Goal: Information Seeking & Learning: Learn about a topic

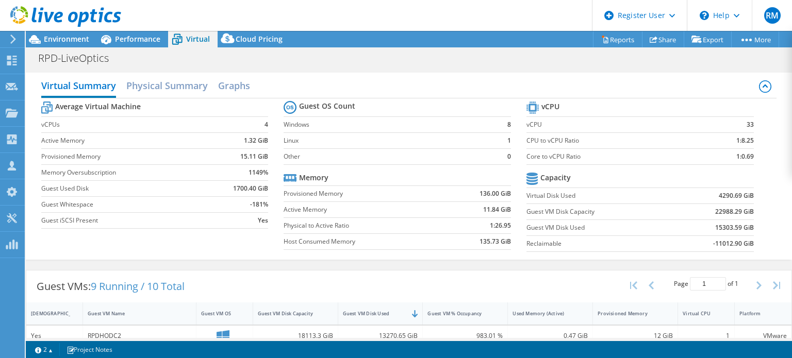
select select "USD"
click at [87, 37] on span "Environment" at bounding box center [66, 39] width 45 height 10
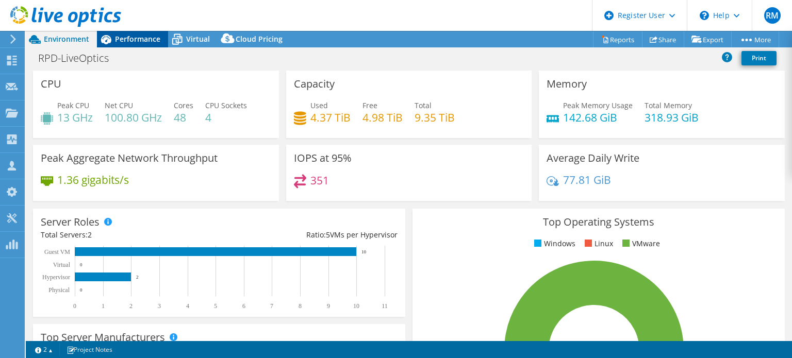
click at [161, 37] on div "Performance" at bounding box center [132, 39] width 71 height 16
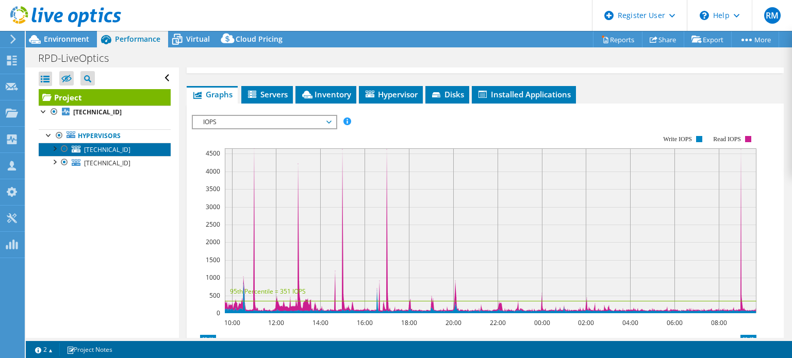
click at [141, 144] on link "[TECHNICAL_ID]" at bounding box center [105, 149] width 132 height 13
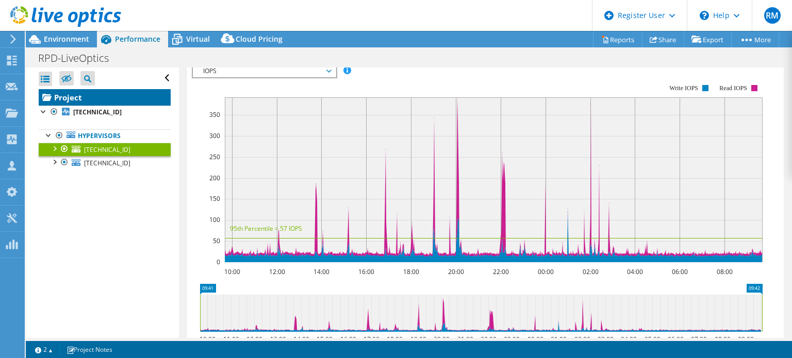
click at [129, 101] on link "Project" at bounding box center [105, 97] width 132 height 16
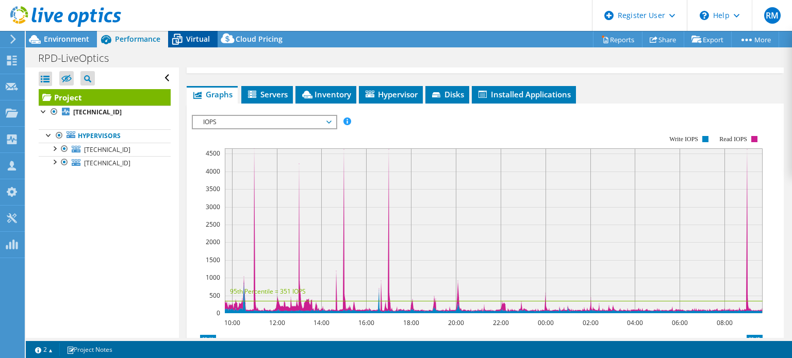
click at [192, 44] on div "Virtual" at bounding box center [192, 39] width 49 height 16
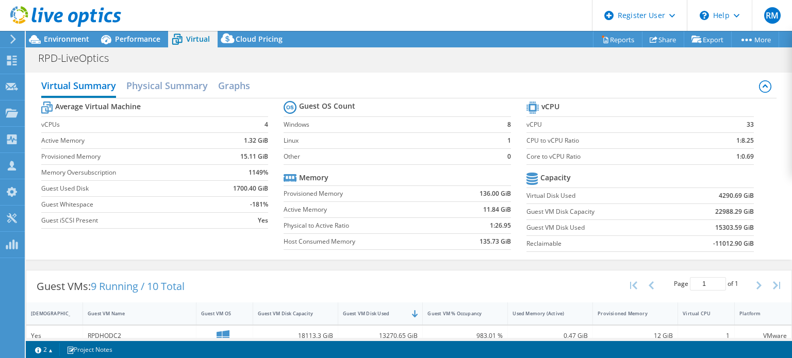
scroll to position [160, 0]
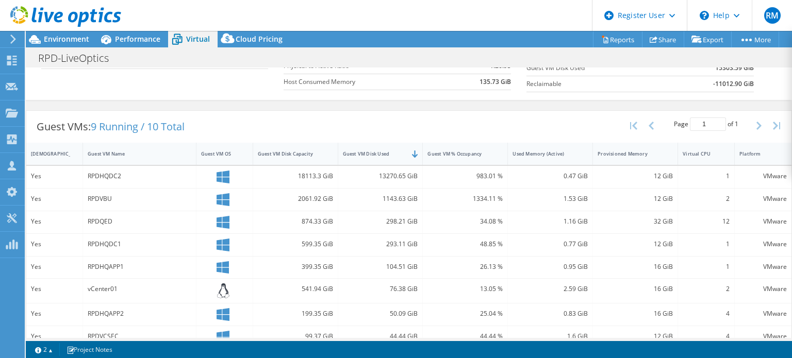
click at [215, 86] on div "Average Virtual Machine vCPUs 4 Active Memory 1.32 GiB Provisioned Memory 15.11…" at bounding box center [409, 18] width 736 height 159
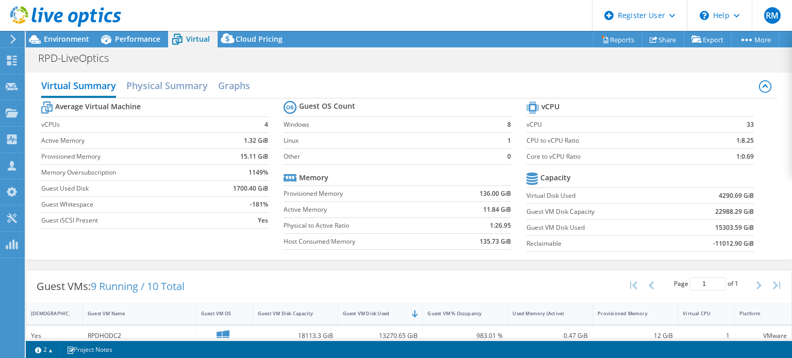
scroll to position [0, 0]
click at [153, 35] on span "Performance" at bounding box center [137, 39] width 45 height 10
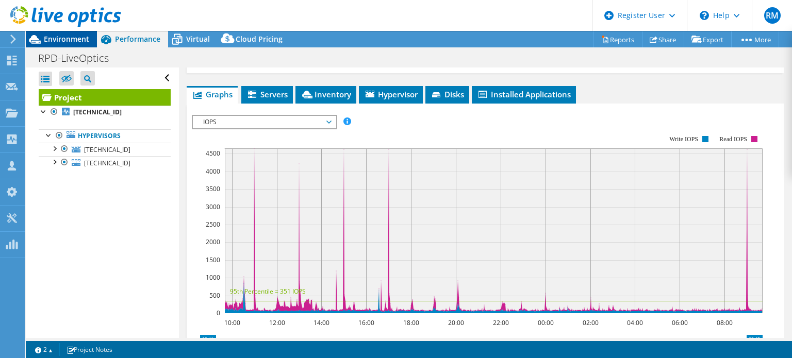
click at [88, 36] on span "Environment" at bounding box center [66, 39] width 45 height 10
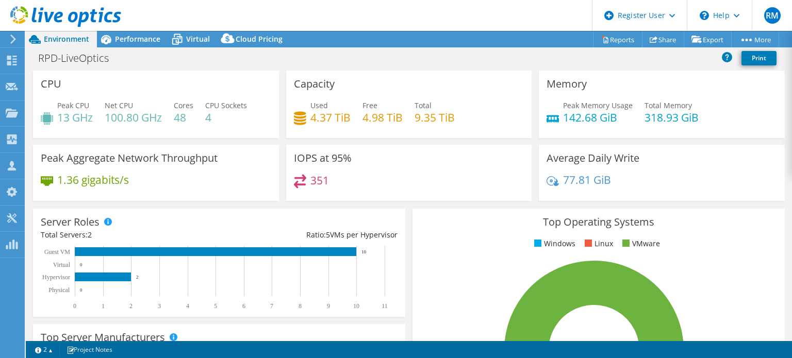
click at [395, 55] on div "RPD-LiveOptics Print" at bounding box center [409, 57] width 766 height 19
click at [392, 39] on div "Project Actions Project Actions Reports Share Export vSAN ReadyNode Sizer" at bounding box center [409, 39] width 766 height 16
click at [206, 42] on span "Virtual" at bounding box center [198, 39] width 24 height 10
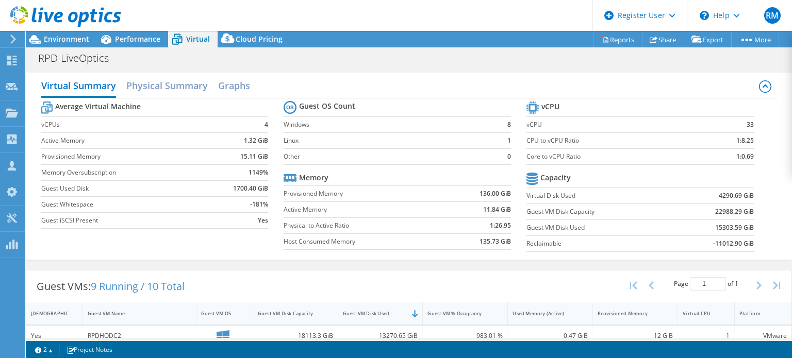
click at [458, 156] on label "Other" at bounding box center [391, 157] width 216 height 10
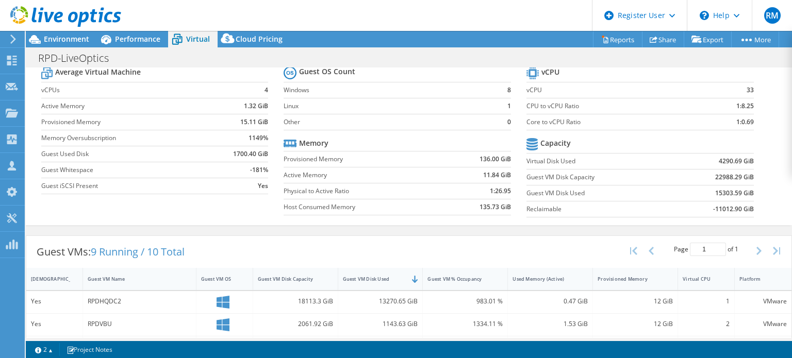
scroll to position [35, 0]
click at [79, 43] on span "Environment" at bounding box center [66, 39] width 45 height 10
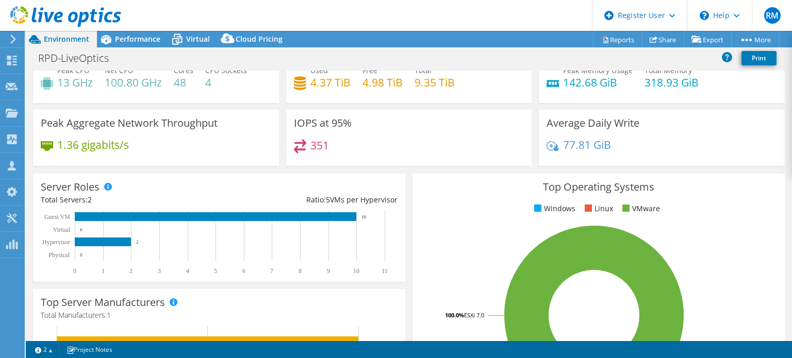
scroll to position [0, 0]
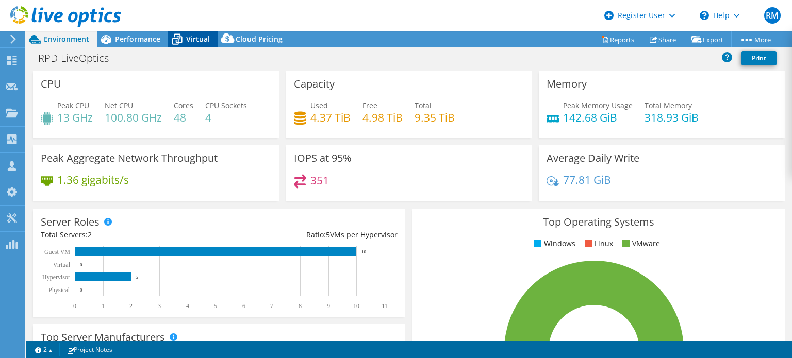
click at [198, 35] on span "Virtual" at bounding box center [198, 39] width 24 height 10
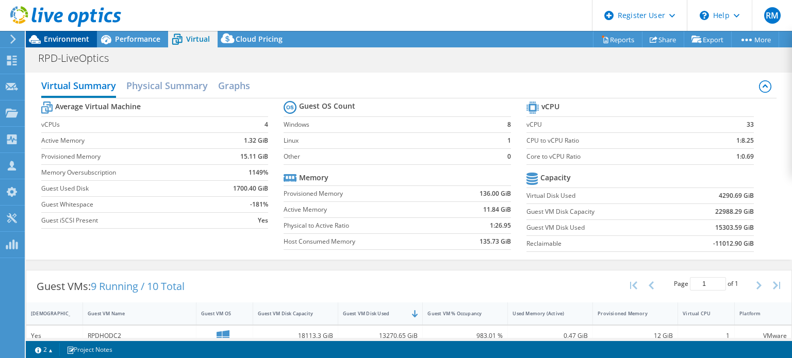
click at [77, 41] on span "Environment" at bounding box center [66, 39] width 45 height 10
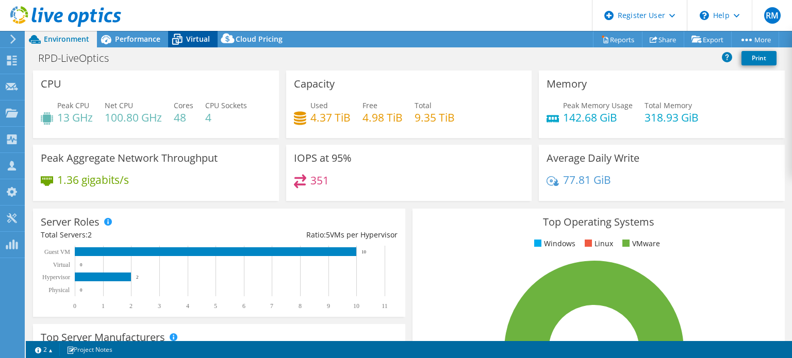
click at [194, 45] on div "Virtual" at bounding box center [192, 39] width 49 height 16
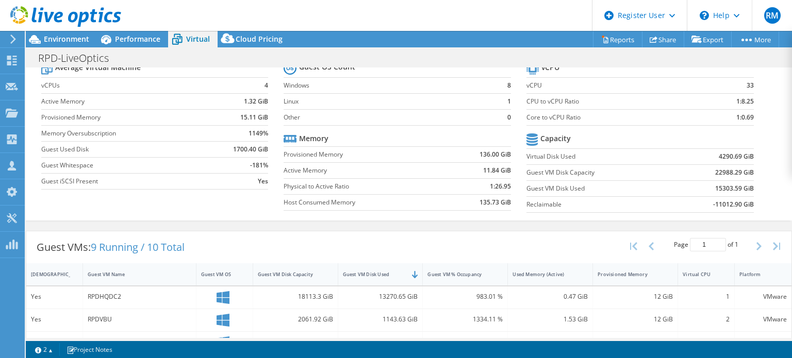
scroll to position [39, 0]
click at [73, 38] on span "Environment" at bounding box center [66, 39] width 45 height 10
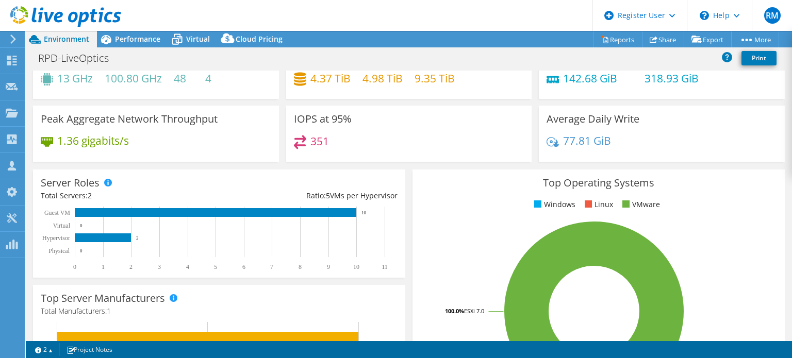
scroll to position [0, 0]
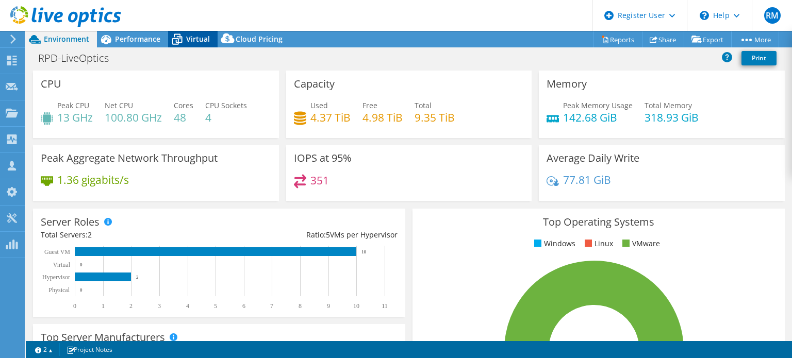
click at [183, 37] on icon at bounding box center [177, 39] width 18 height 18
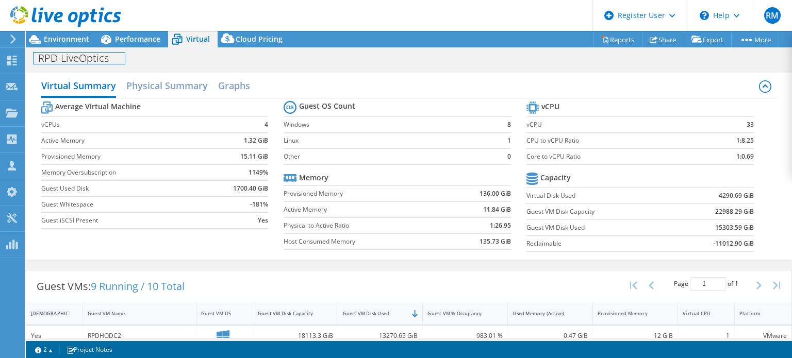
click at [56, 48] on div "RPD-LiveOptics Print" at bounding box center [409, 57] width 766 height 19
click at [70, 39] on span "Environment" at bounding box center [66, 39] width 45 height 10
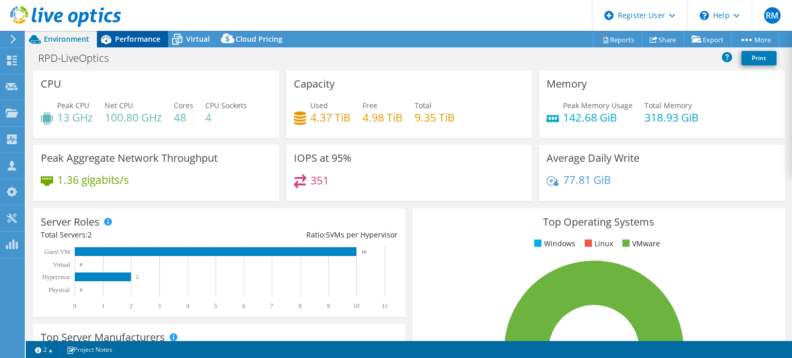
click at [107, 40] on icon at bounding box center [106, 39] width 18 height 18
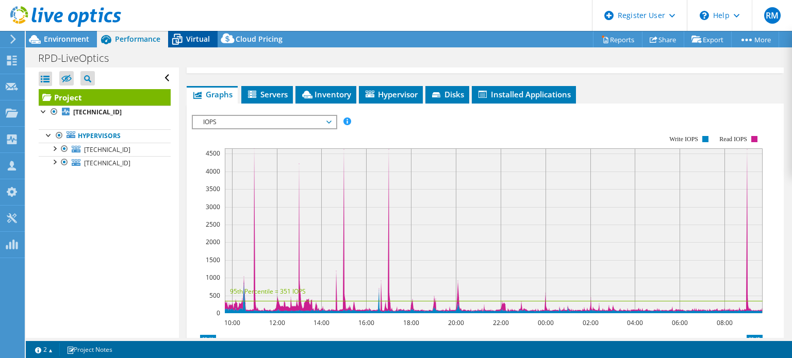
click at [189, 39] on span "Virtual" at bounding box center [198, 39] width 24 height 10
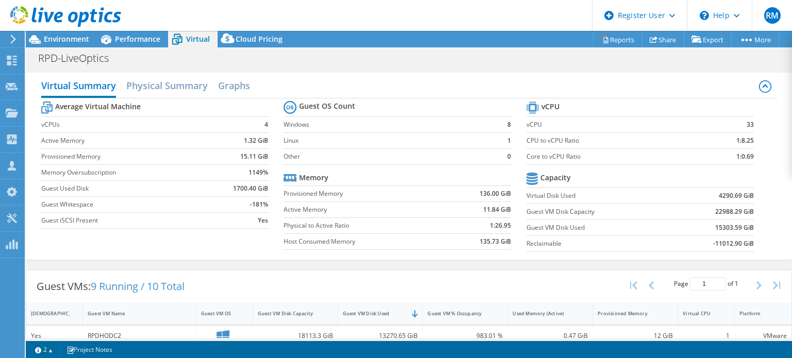
scroll to position [103, 0]
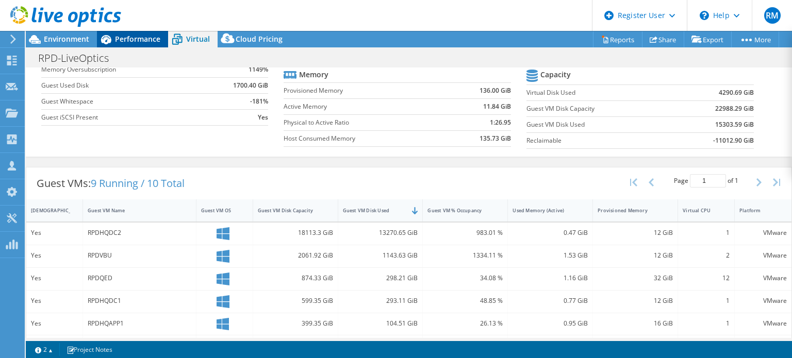
click at [156, 40] on span "Performance" at bounding box center [137, 39] width 45 height 10
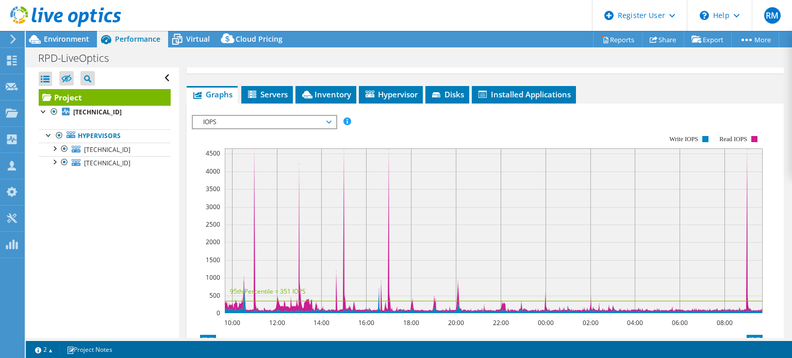
scroll to position [0, 0]
click at [190, 35] on span "Virtual" at bounding box center [198, 39] width 24 height 10
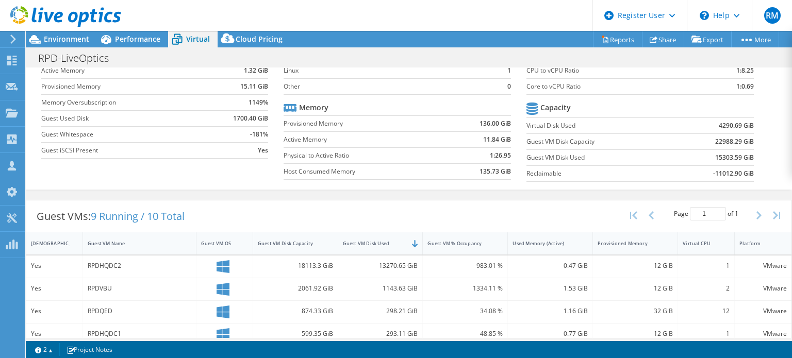
scroll to position [69, 0]
click at [78, 42] on span "Environment" at bounding box center [66, 39] width 45 height 10
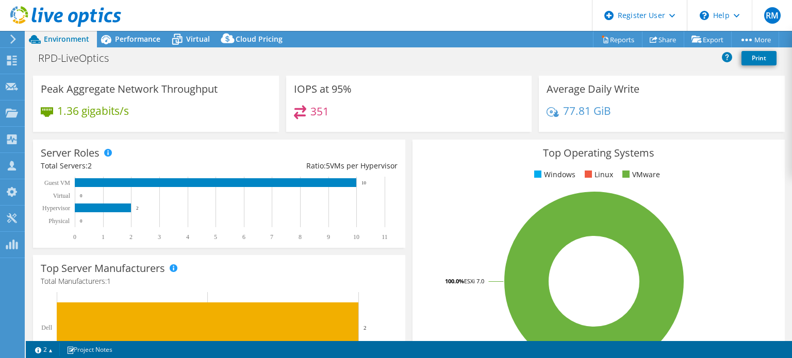
scroll to position [0, 0]
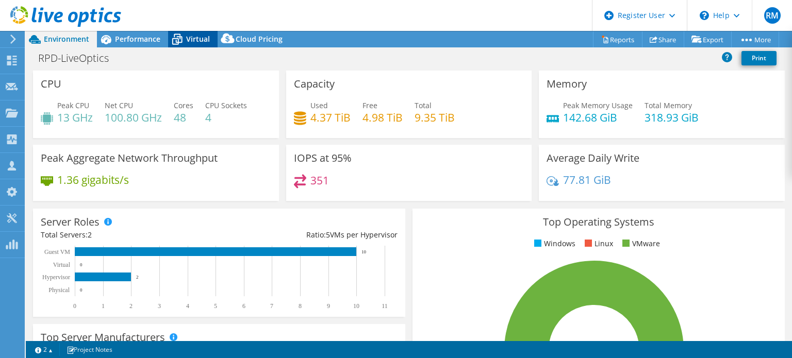
click at [200, 45] on div "Virtual" at bounding box center [192, 39] width 49 height 16
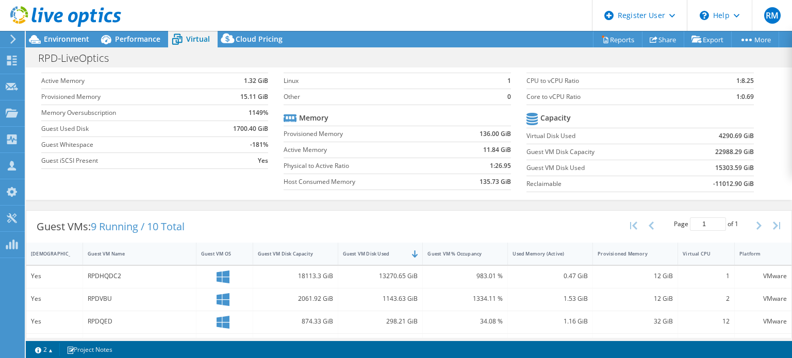
scroll to position [61, 0]
click at [445, 171] on td "1:26.95" at bounding box center [478, 165] width 66 height 16
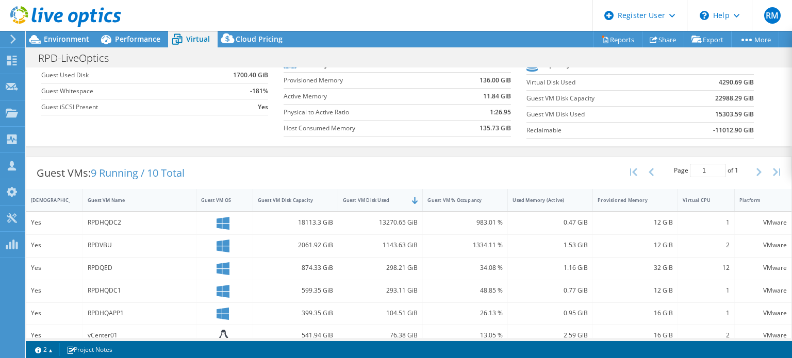
scroll to position [114, 0]
click at [132, 41] on span "Performance" at bounding box center [137, 39] width 45 height 10
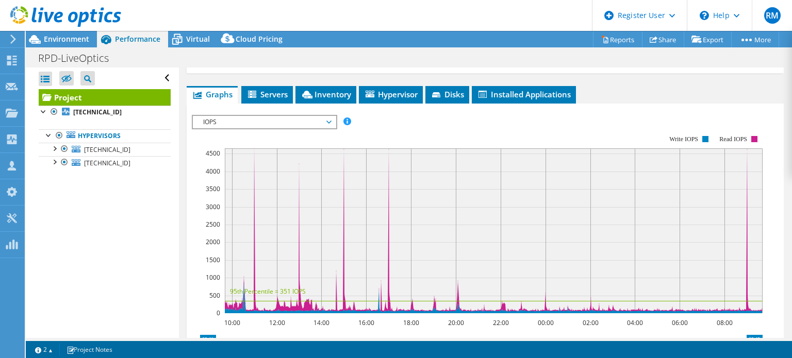
scroll to position [0, 0]
click at [454, 96] on span "Disks" at bounding box center [447, 94] width 34 height 10
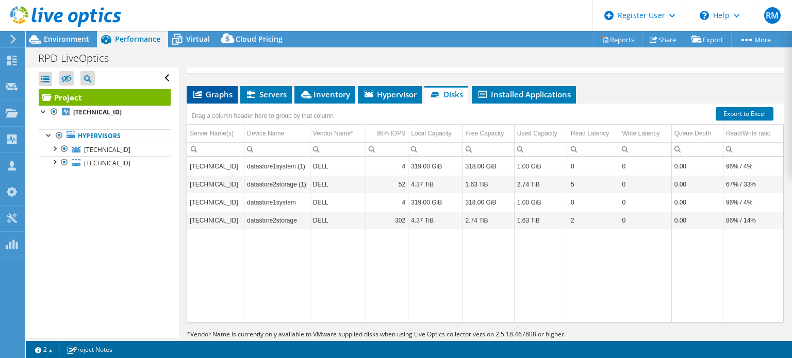
click at [227, 92] on span "Graphs" at bounding box center [212, 94] width 41 height 10
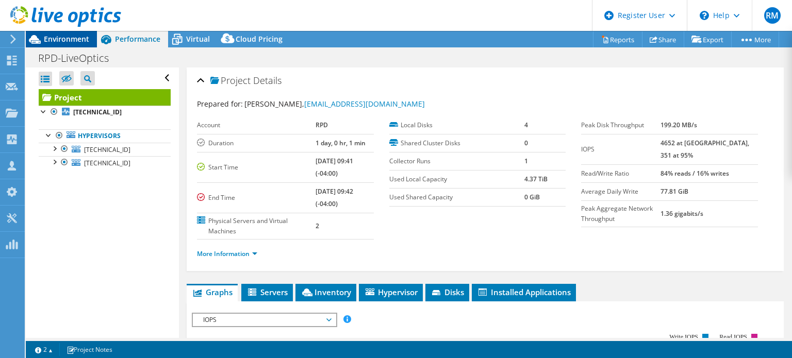
click at [76, 36] on span "Environment" at bounding box center [66, 39] width 45 height 10
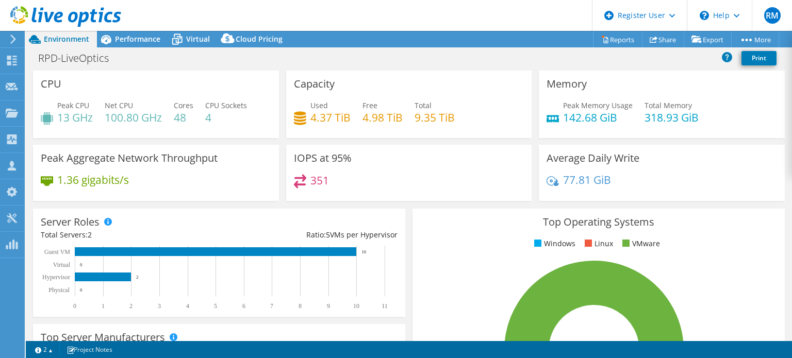
click at [365, 137] on div "Capacity Used 4.37 TiB Free 4.98 TiB Total 9.35 TiB" at bounding box center [409, 105] width 246 height 68
click at [181, 42] on icon at bounding box center [177, 39] width 18 height 18
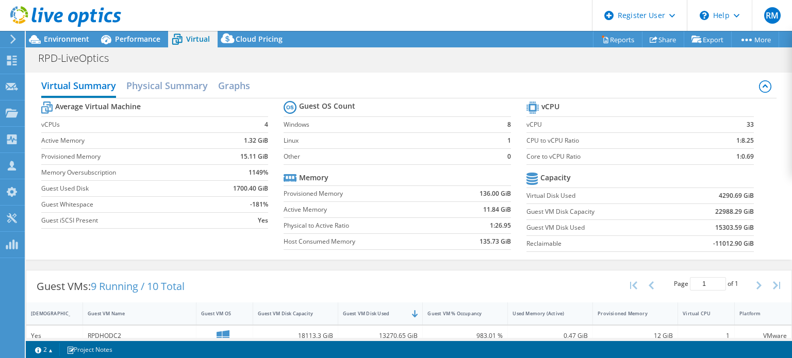
click at [392, 176] on tr "Memory" at bounding box center [396, 178] width 227 height 16
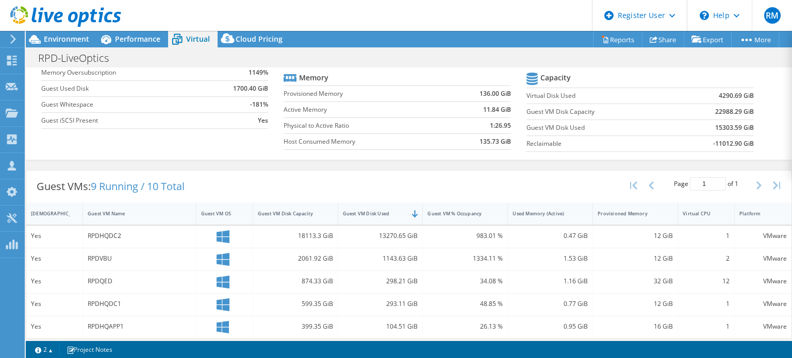
scroll to position [165, 0]
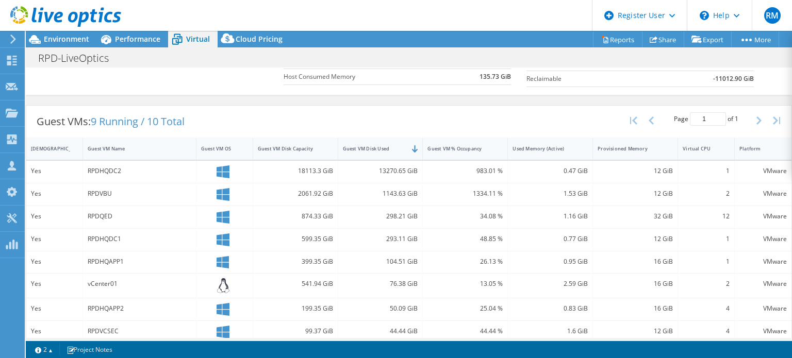
click at [380, 92] on div "Virtual Summary Physical Summary Graphs Average Virtual Machine vCPUs 4 Active …" at bounding box center [409, 1] width 766 height 187
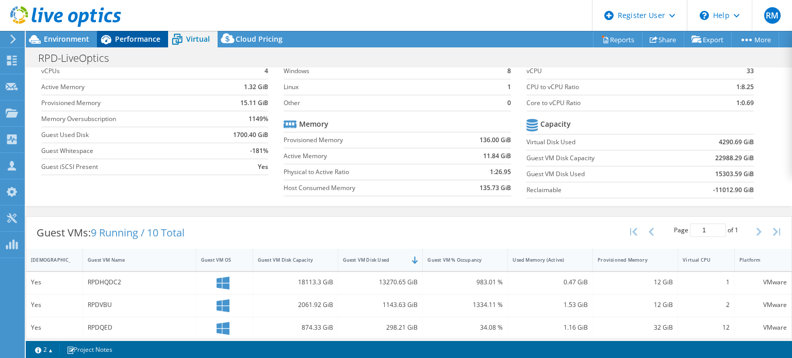
click at [128, 41] on span "Performance" at bounding box center [137, 39] width 45 height 10
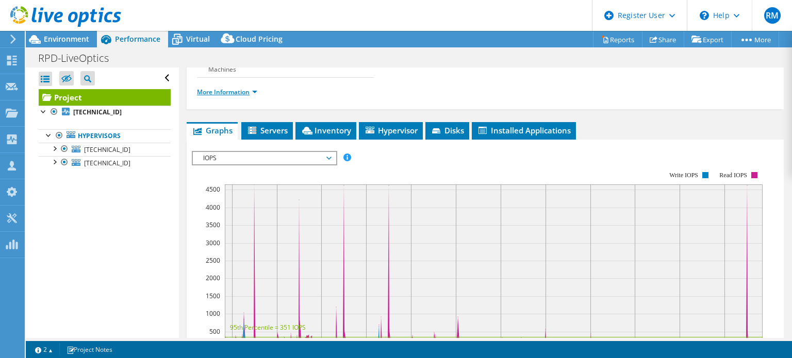
scroll to position [0, 0]
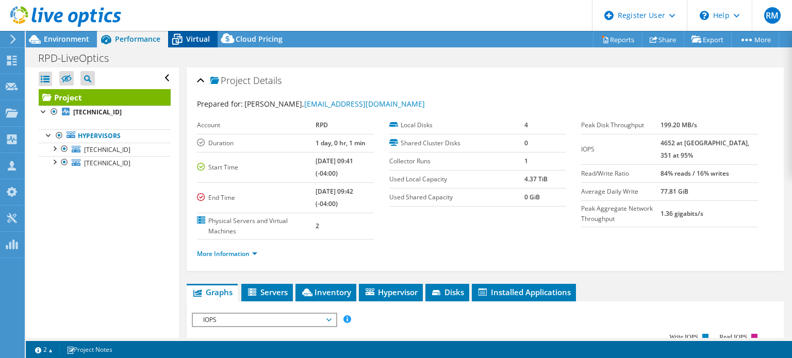
click at [194, 35] on span "Virtual" at bounding box center [198, 39] width 24 height 10
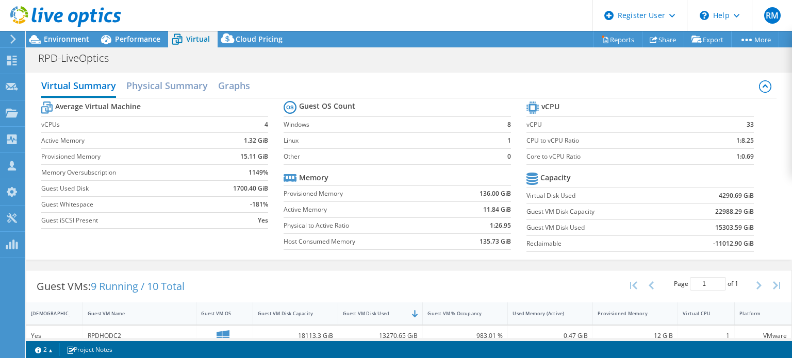
click at [444, 42] on div "Project Actions Project Actions Reports Share Export vSAN ReadyNode Sizer" at bounding box center [409, 39] width 766 height 16
click at [504, 162] on td "0" at bounding box center [505, 156] width 11 height 16
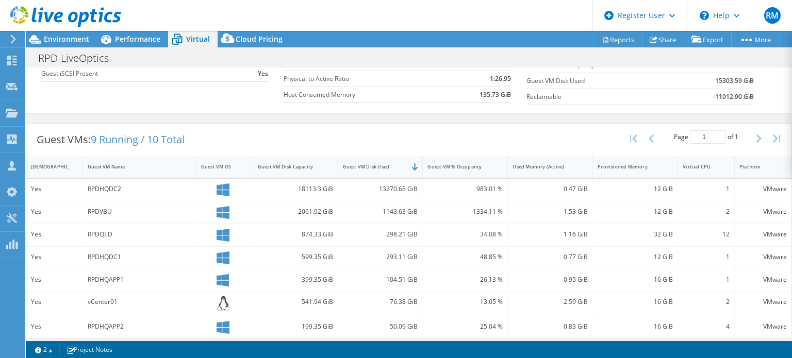
scroll to position [220, 0]
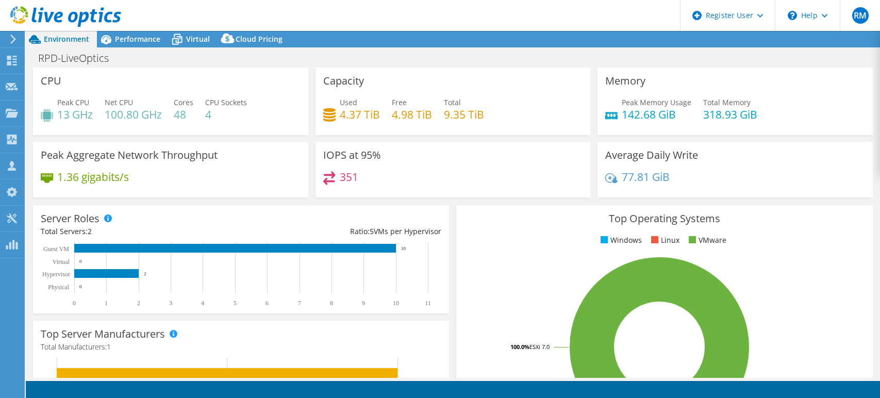
select select "USD"
